Goal: Task Accomplishment & Management: Use online tool/utility

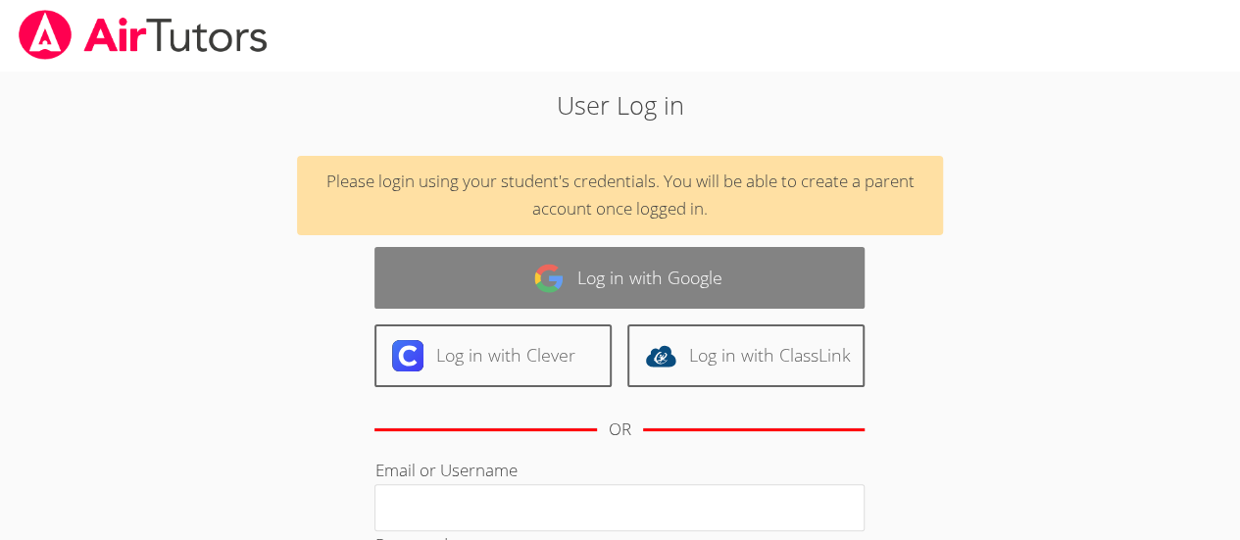
click at [639, 280] on link "Log in with Google" at bounding box center [620, 278] width 490 height 62
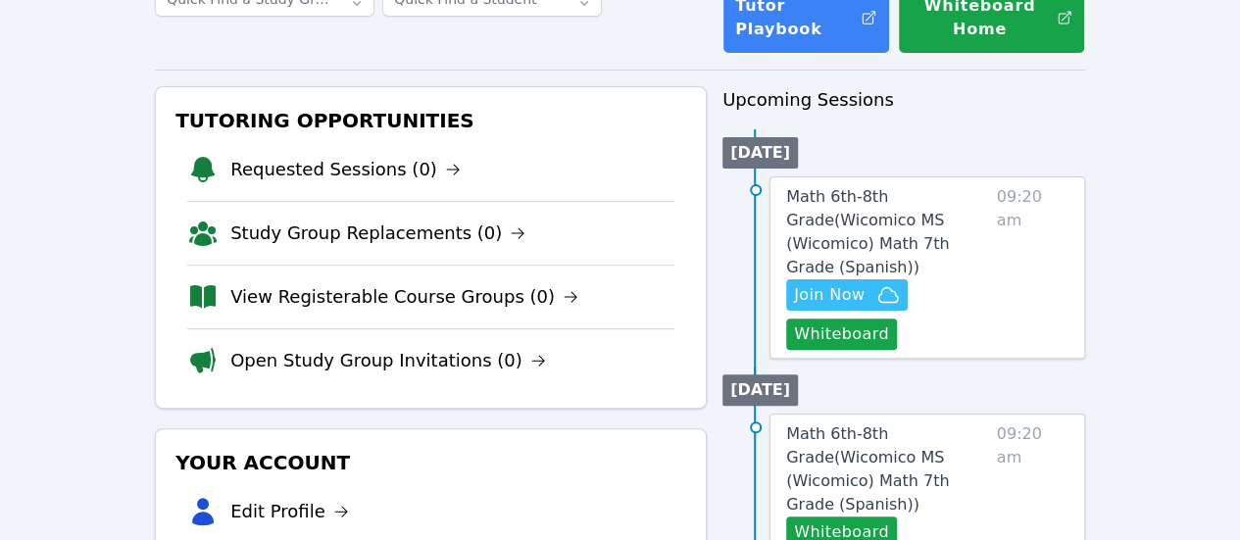
scroll to position [153, 0]
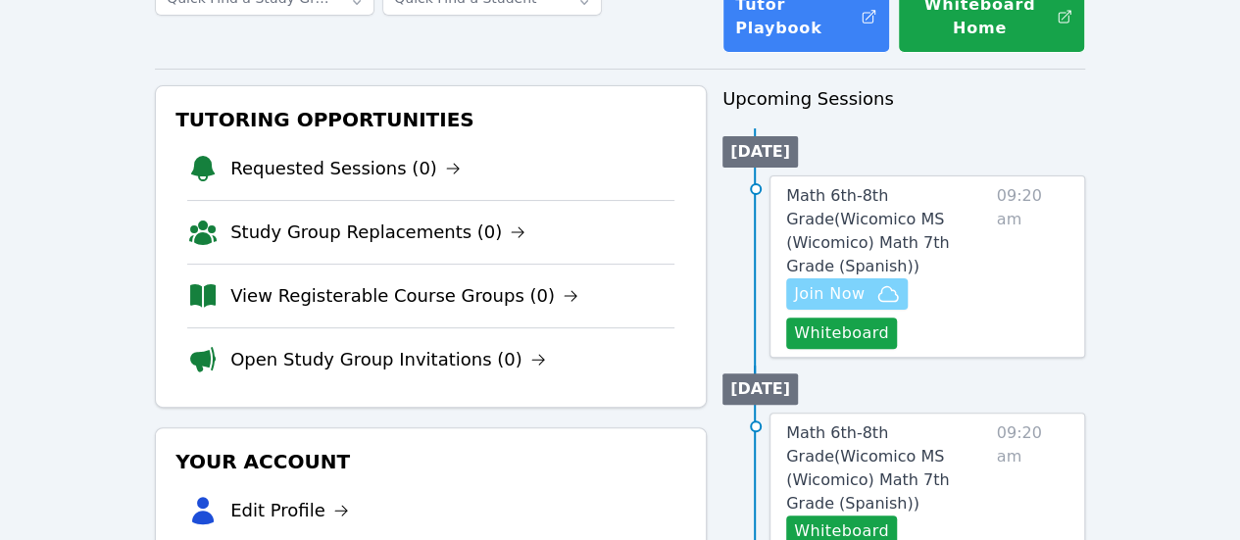
click at [860, 282] on span "Join Now" at bounding box center [829, 294] width 71 height 24
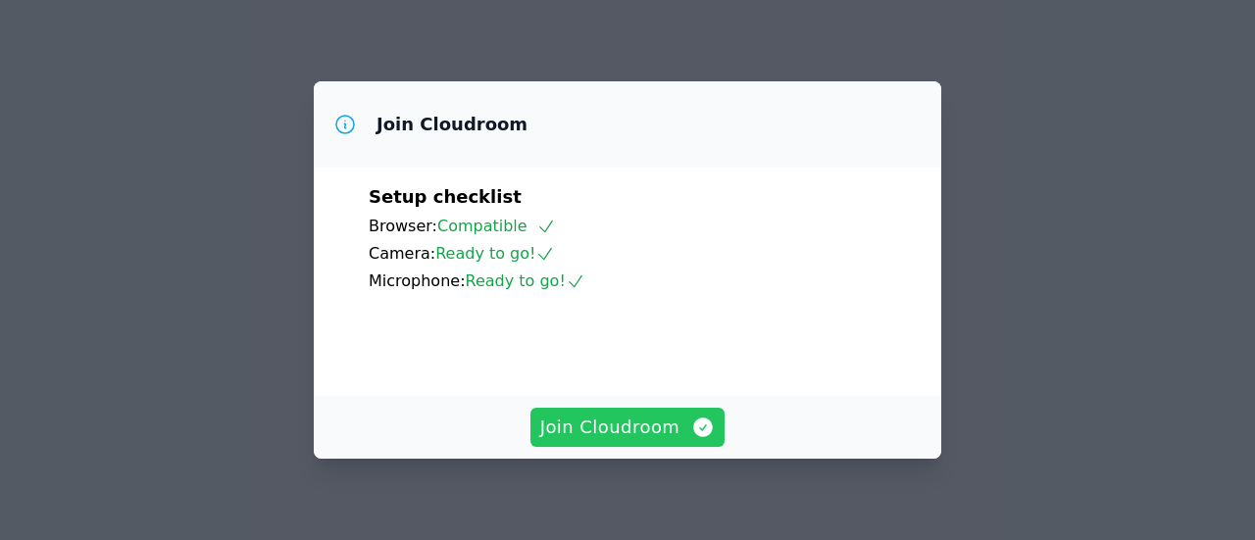
click at [608, 429] on span "Join Cloudroom" at bounding box center [628, 427] width 176 height 27
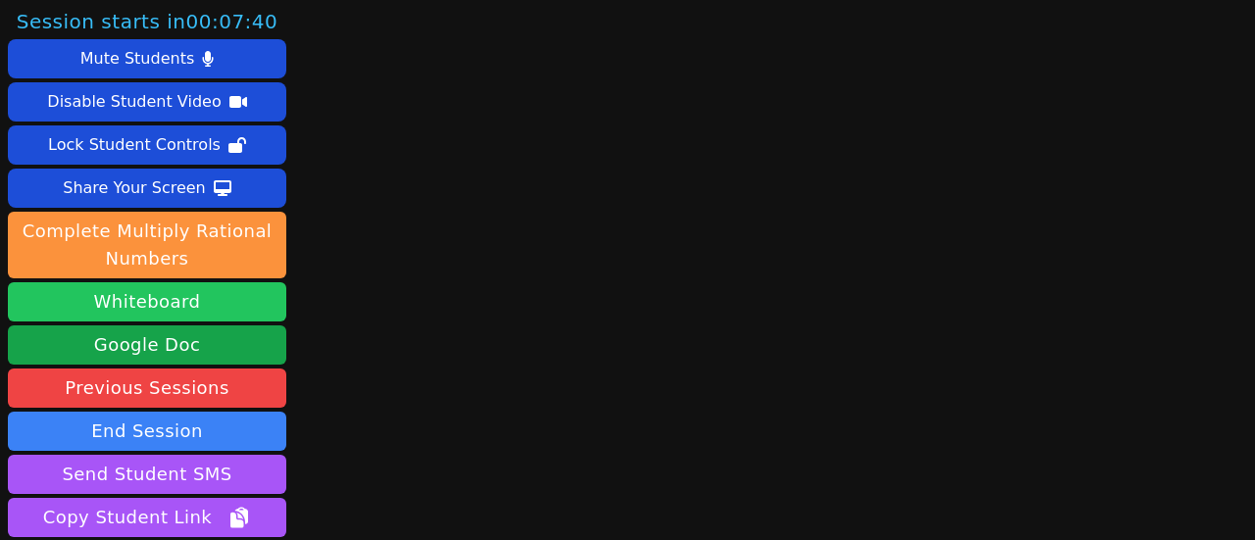
click at [212, 302] on button "Whiteboard" at bounding box center [147, 301] width 278 height 39
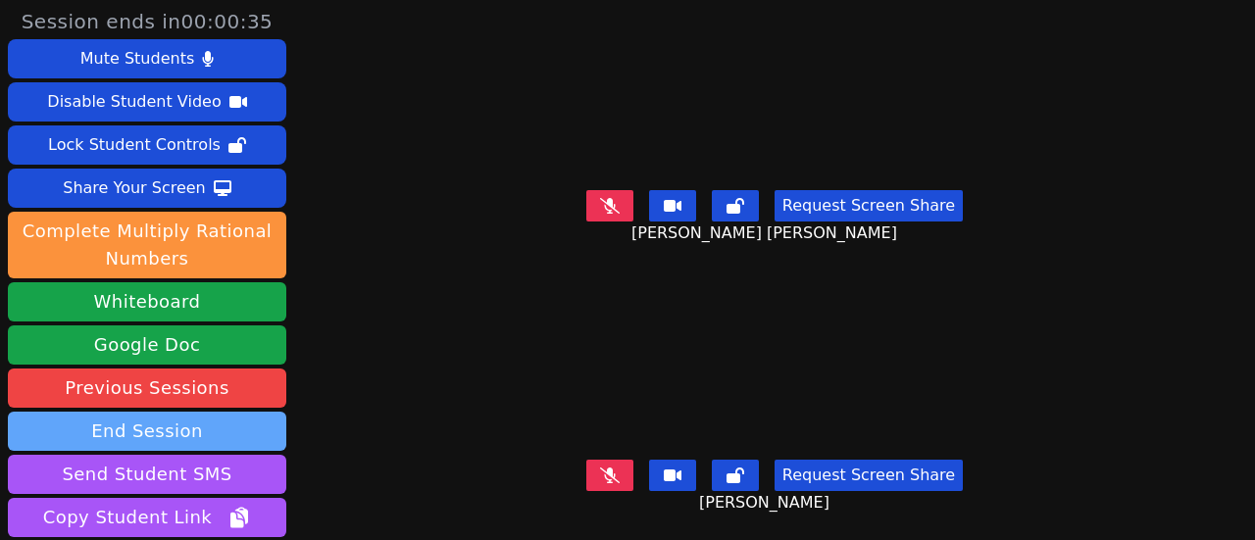
click at [178, 433] on button "End Session" at bounding box center [147, 431] width 278 height 39
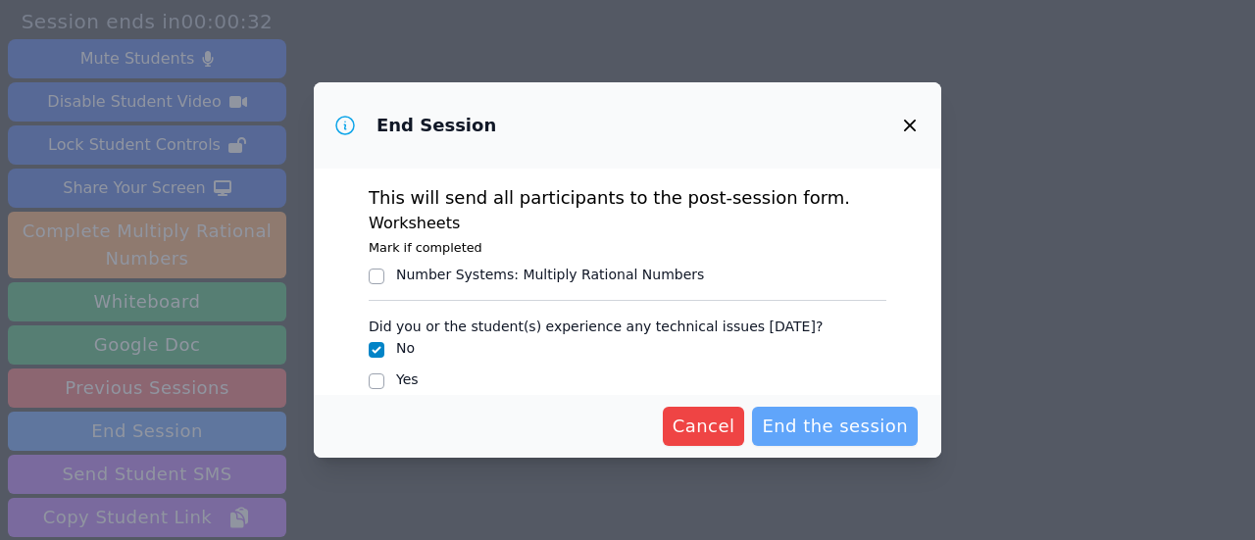
click at [859, 430] on span "End the session" at bounding box center [835, 426] width 146 height 27
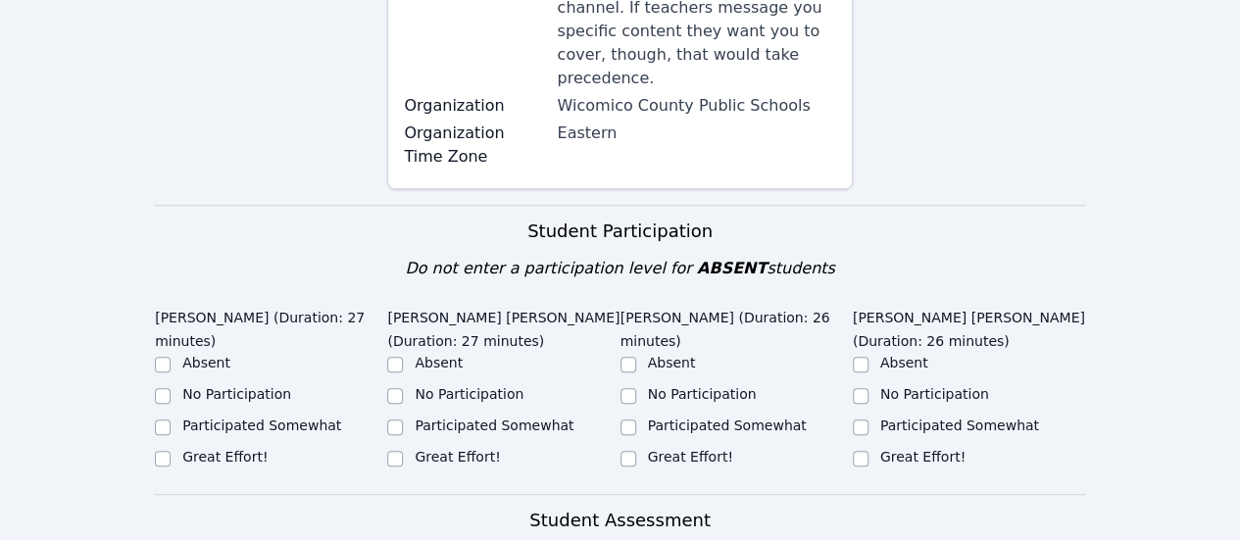
scroll to position [598, 0]
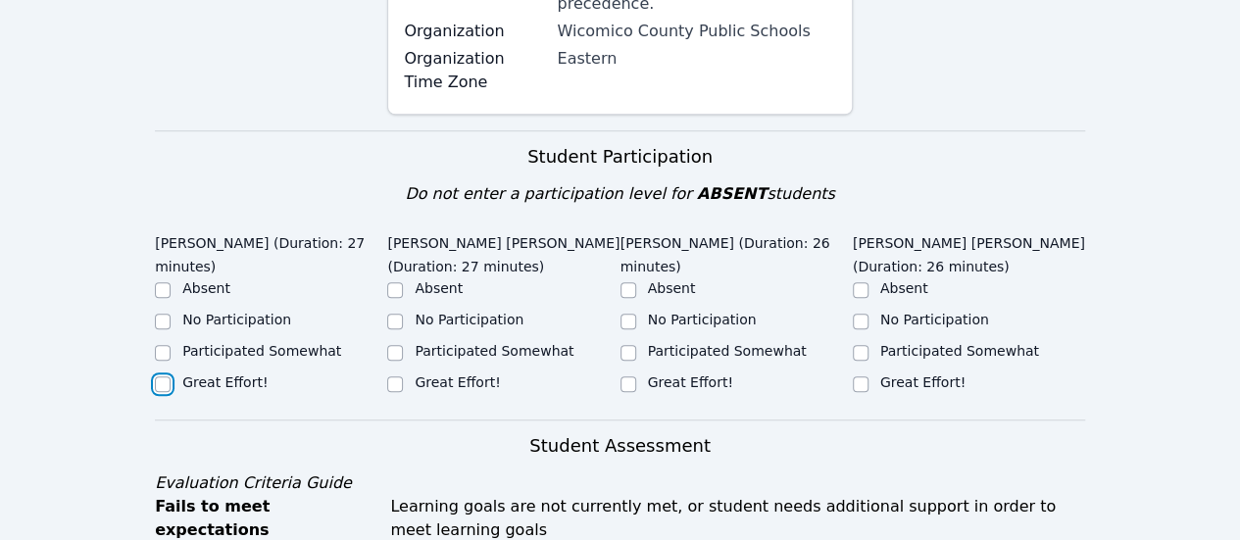
click at [161, 376] on input "Great Effort!" at bounding box center [163, 384] width 16 height 16
checkbox input "true"
click at [391, 376] on input "Great Effort!" at bounding box center [395, 384] width 16 height 16
checkbox input "true"
click at [626, 376] on input "Great Effort!" at bounding box center [629, 384] width 16 height 16
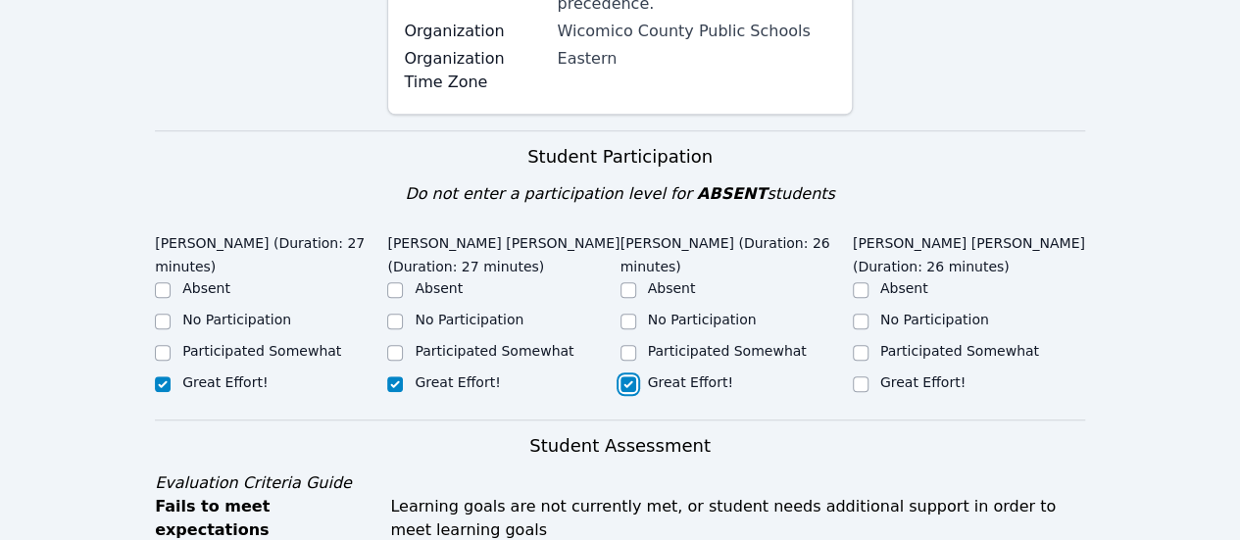
checkbox input "true"
click at [855, 376] on input "Great Effort!" at bounding box center [861, 384] width 16 height 16
checkbox input "true"
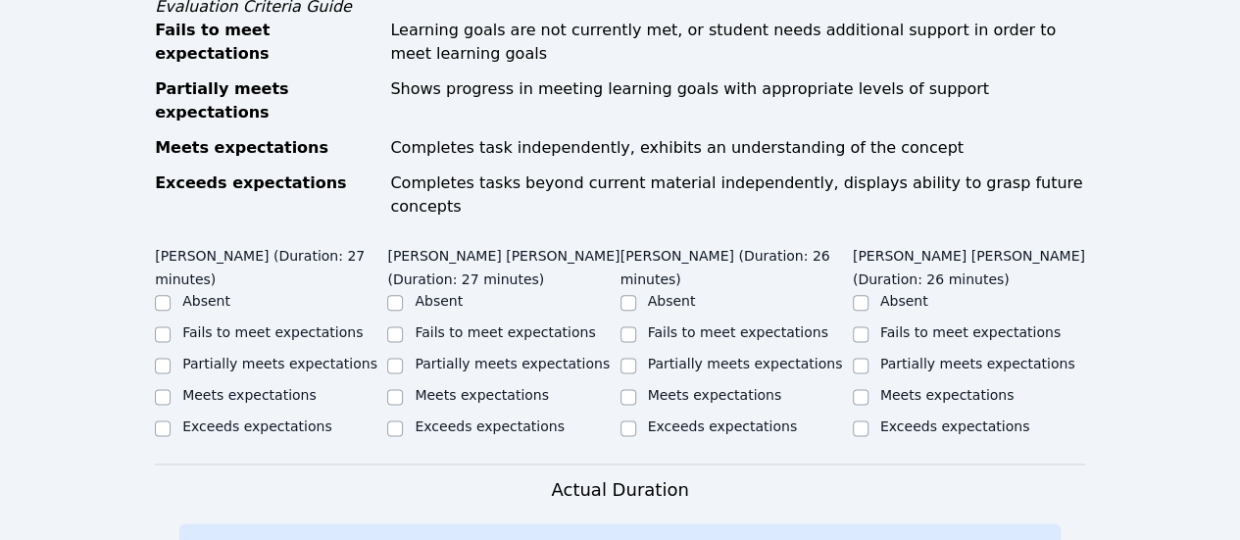
scroll to position [1117, 0]
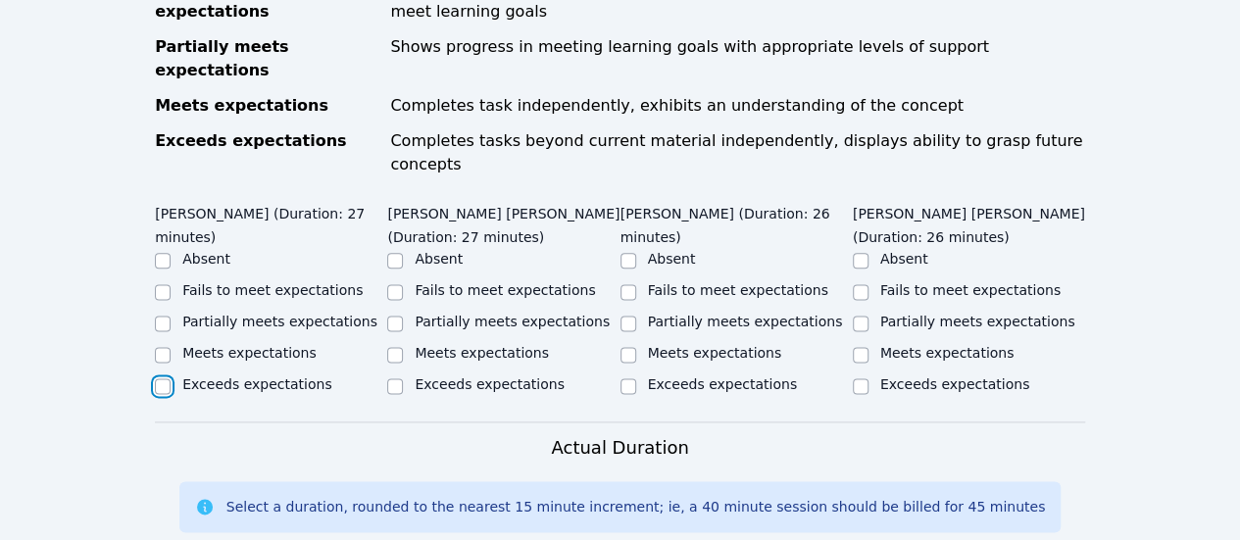
click at [160, 378] on input "Exceeds expectations" at bounding box center [163, 386] width 16 height 16
checkbox input "true"
click at [396, 378] on input "Exceeds expectations" at bounding box center [395, 386] width 16 height 16
checkbox input "true"
click at [628, 375] on div at bounding box center [629, 387] width 16 height 24
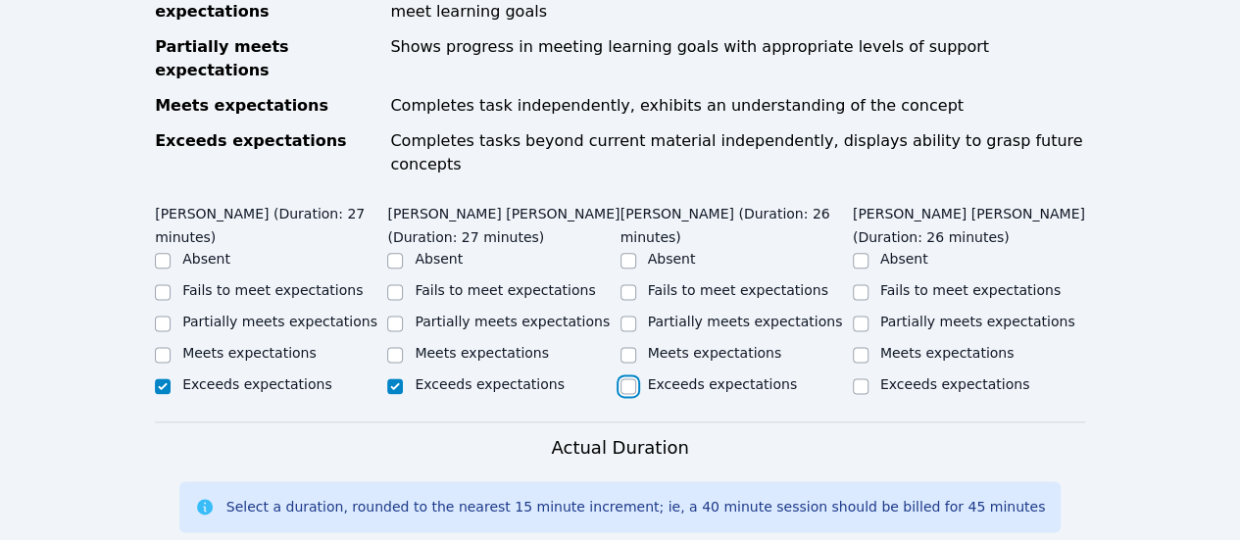
click at [629, 378] on input "Exceeds expectations" at bounding box center [629, 386] width 16 height 16
checkbox input "true"
click at [861, 378] on input "Exceeds expectations" at bounding box center [861, 386] width 16 height 16
checkbox input "true"
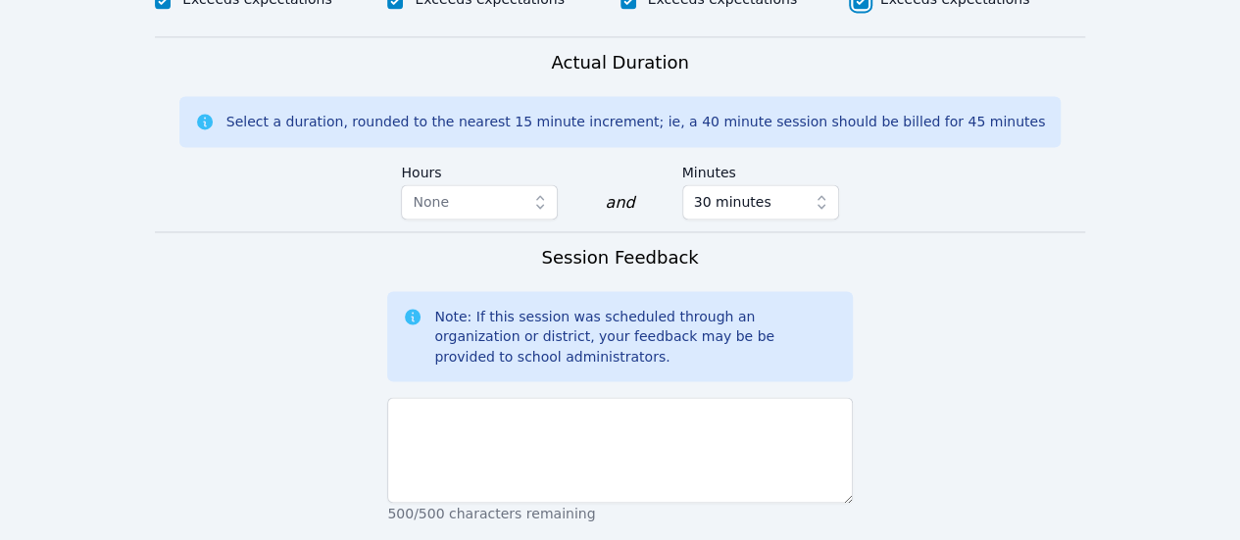
scroll to position [1503, 0]
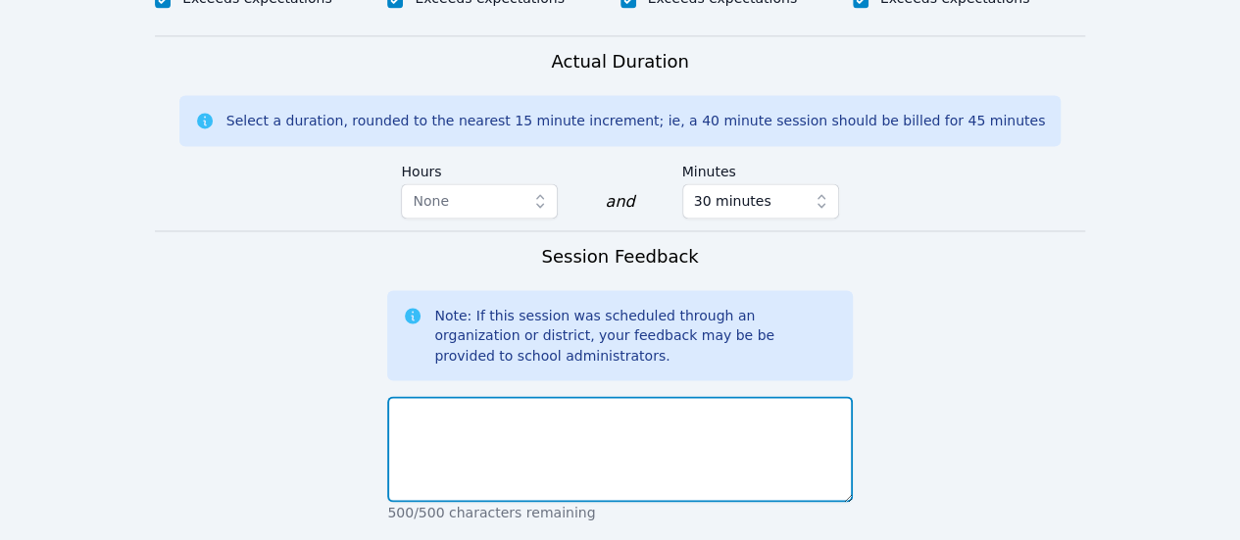
click at [561, 396] on textarea at bounding box center [619, 449] width 465 height 106
click at [681, 396] on textarea "Students were very attentive to the mini lecture and t" at bounding box center [619, 449] width 465 height 106
click at [735, 396] on textarea "Students were very attentive to the mini lecture, and t" at bounding box center [619, 449] width 465 height 106
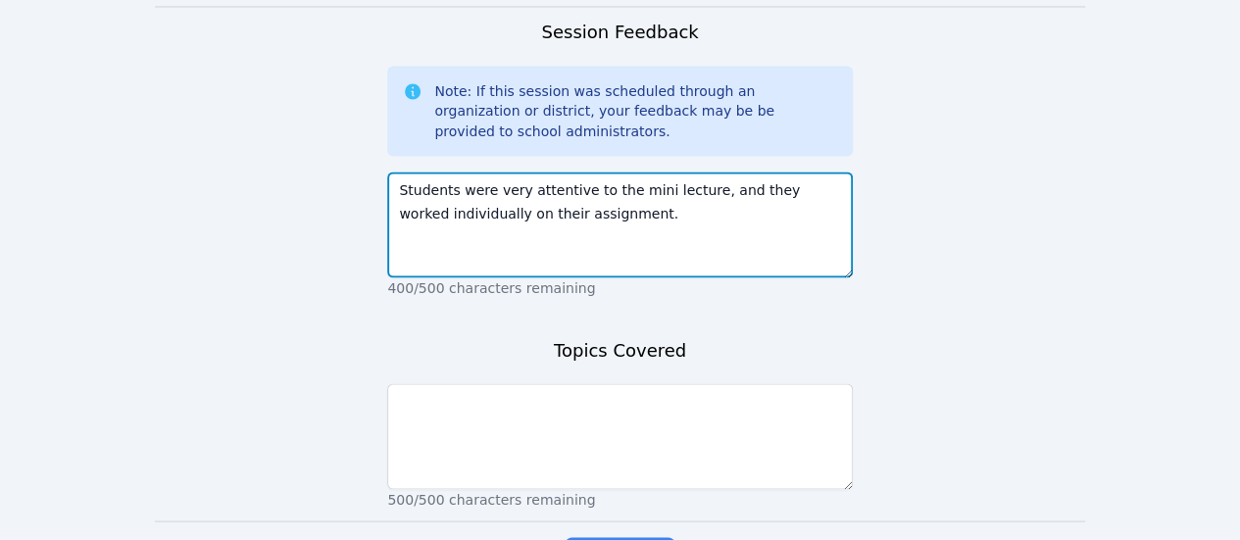
scroll to position [1761, 0]
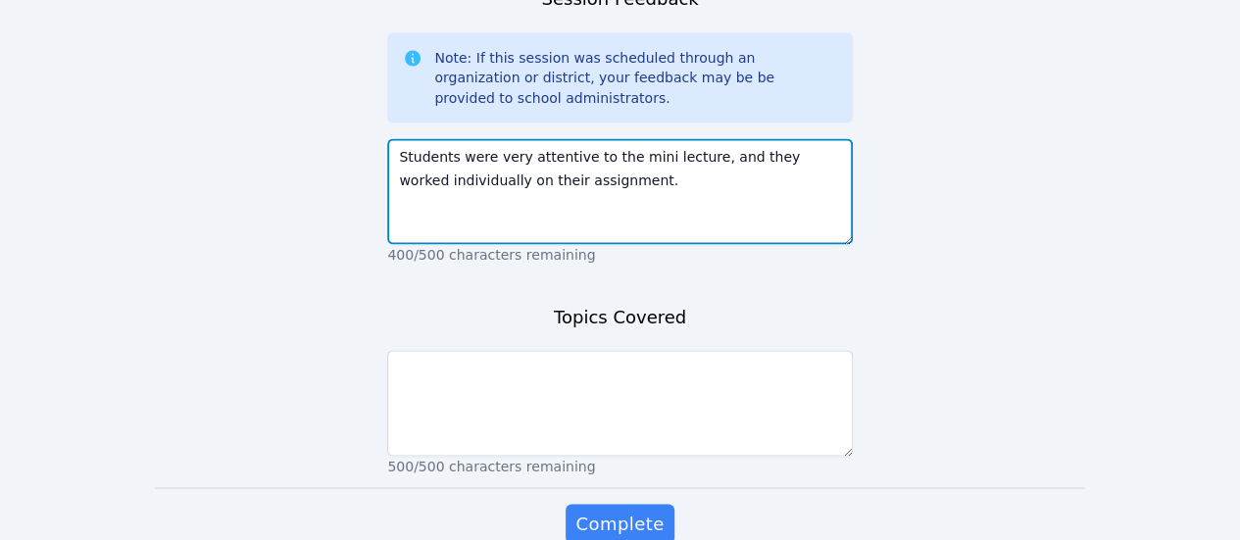
type textarea "Students were very attentive to the mini lecture, and they worked individually …"
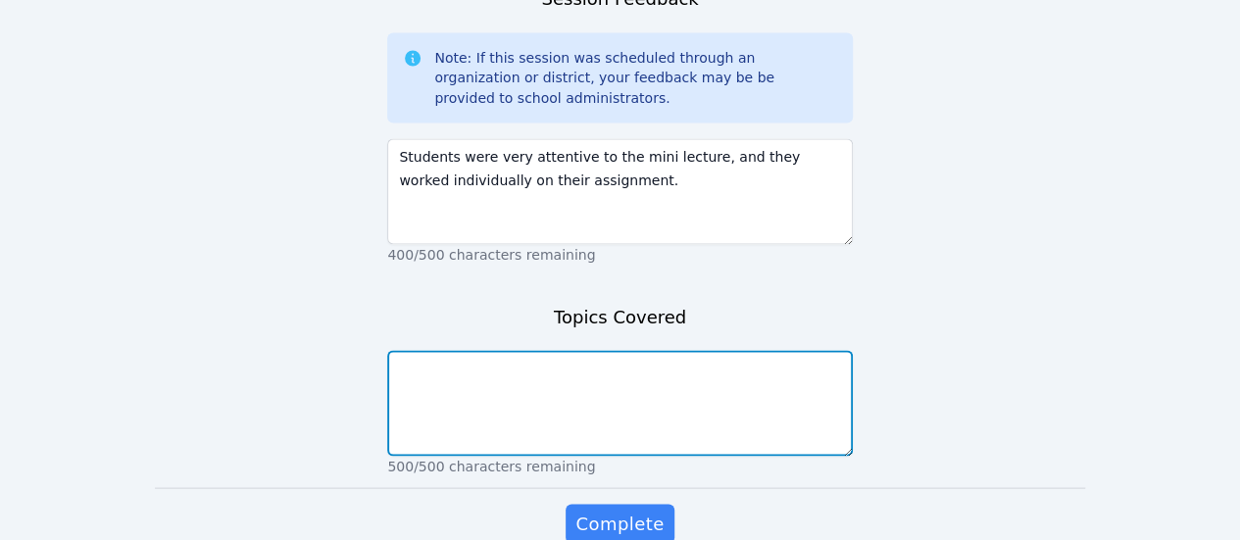
click at [657, 350] on textarea at bounding box center [619, 403] width 465 height 106
type textarea "Proportional relations"
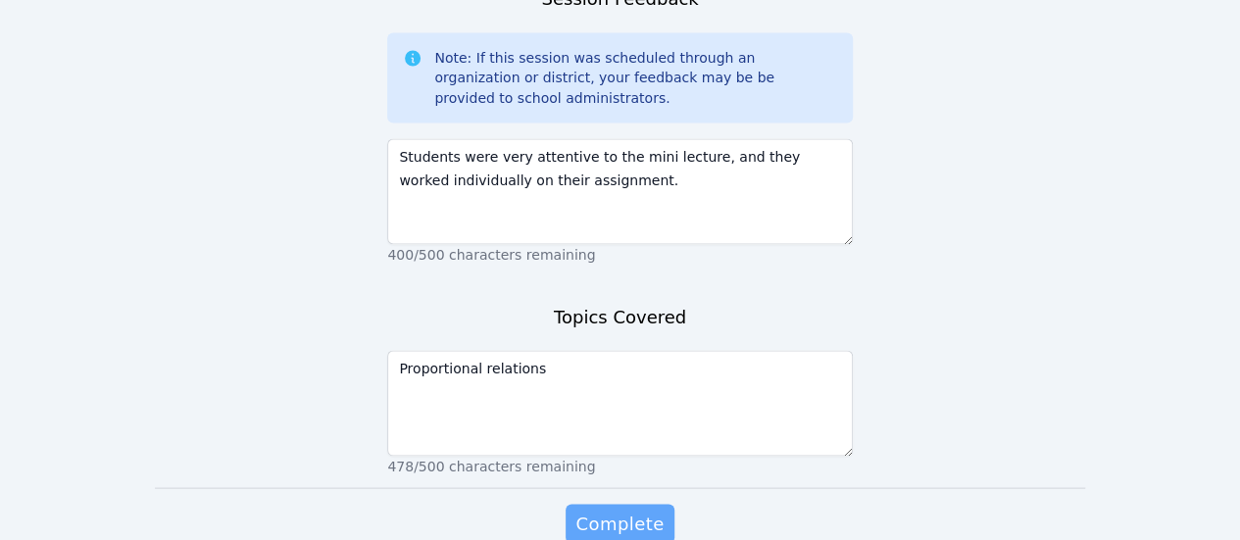
click at [626, 510] on span "Complete" at bounding box center [620, 523] width 88 height 27
